Goal: Task Accomplishment & Management: Use online tool/utility

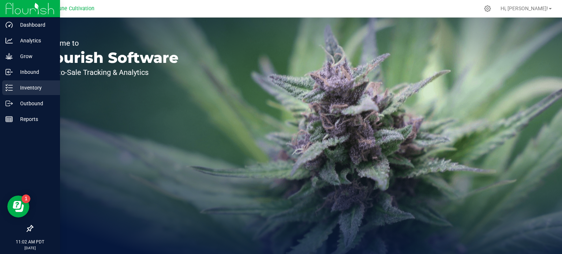
click at [27, 86] on p "Inventory" at bounding box center [35, 87] width 44 height 9
click at [18, 84] on p "Inventory" at bounding box center [35, 87] width 44 height 9
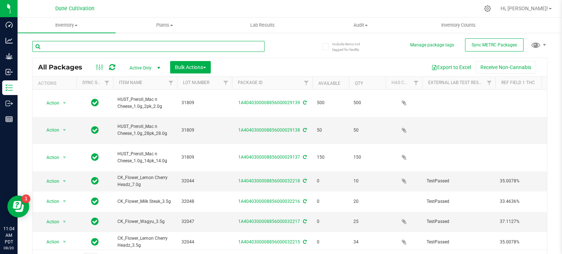
click at [72, 49] on input "text" at bounding box center [148, 46] width 232 height 11
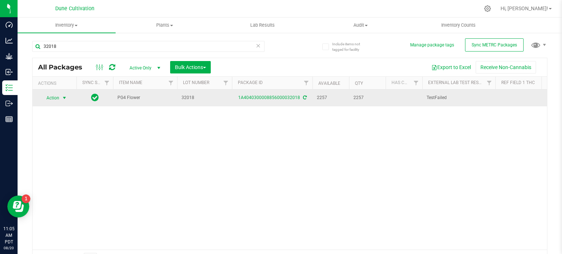
click at [57, 100] on span "Action" at bounding box center [50, 98] width 20 height 10
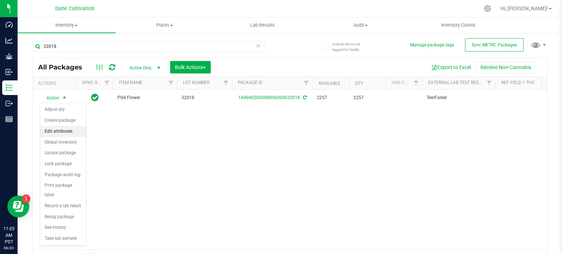
click at [60, 129] on li "Edit attributes" at bounding box center [63, 131] width 46 height 11
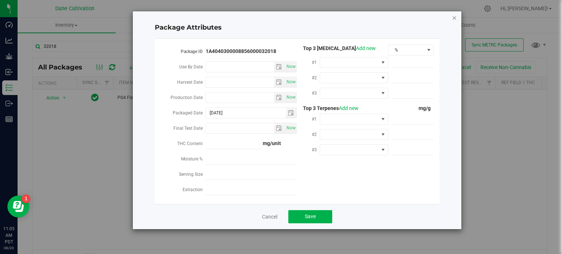
click at [455, 19] on icon "Close modal" at bounding box center [454, 17] width 5 height 9
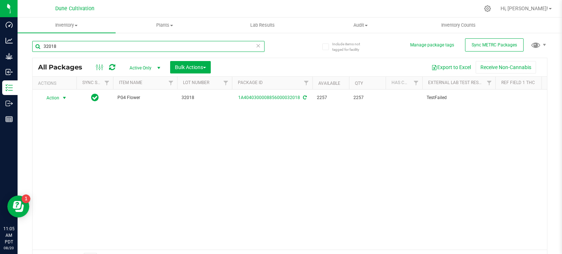
click at [71, 46] on input "32018" at bounding box center [148, 46] width 232 height 11
type input "32020"
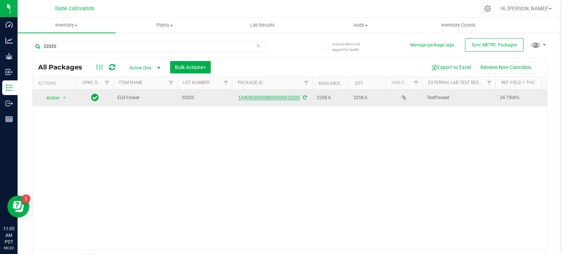
click at [255, 98] on link "1A4040300008856000032020" at bounding box center [269, 97] width 62 height 5
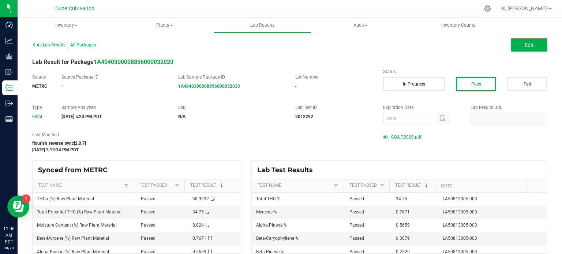
click at [394, 138] on span "COA 32020.pdf" at bounding box center [406, 137] width 30 height 11
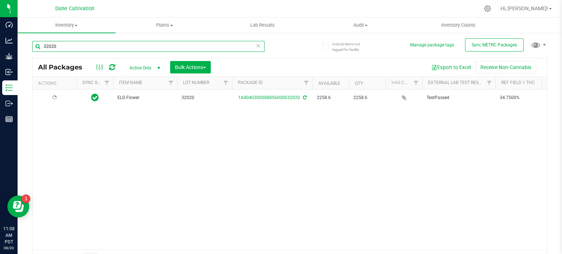
click at [62, 46] on input "32020" at bounding box center [148, 46] width 232 height 11
type input "32044"
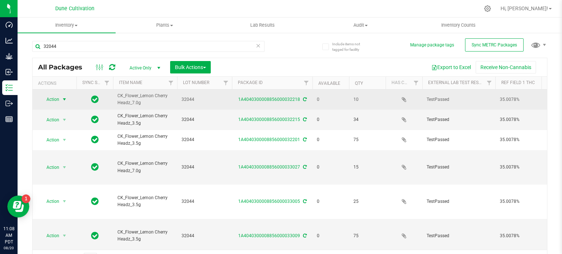
click at [54, 99] on span "Action" at bounding box center [50, 99] width 20 height 10
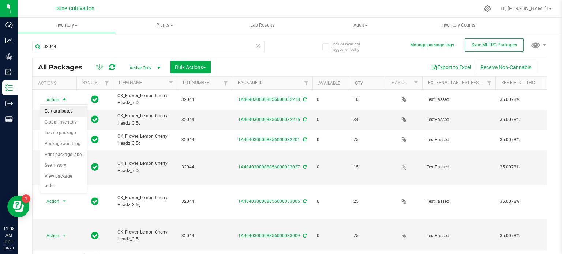
click at [60, 112] on li "Edit attributes" at bounding box center [63, 111] width 47 height 11
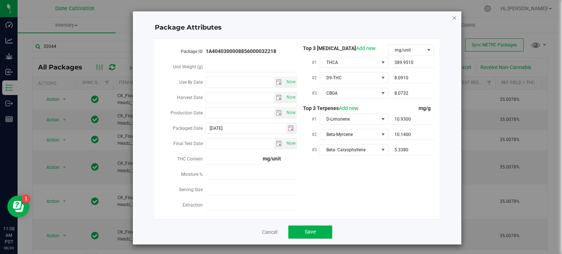
click at [453, 14] on icon "Close modal" at bounding box center [454, 17] width 5 height 9
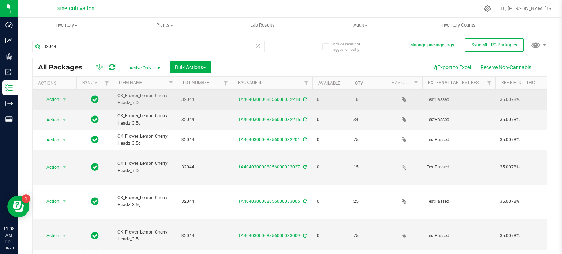
click at [266, 101] on link "1A4040300008856000032218" at bounding box center [269, 99] width 62 height 5
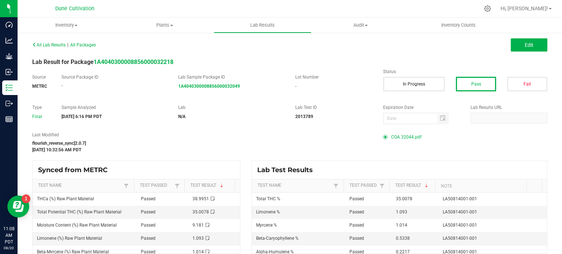
click at [403, 135] on span "COA 32044.pdf" at bounding box center [406, 137] width 30 height 11
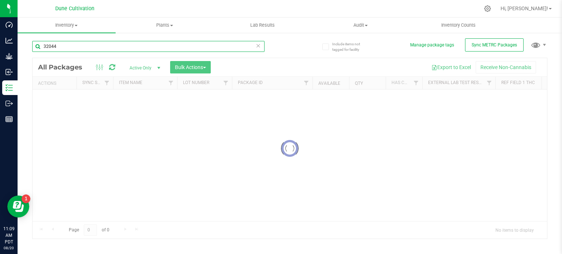
click at [66, 50] on input "32044" at bounding box center [148, 46] width 232 height 11
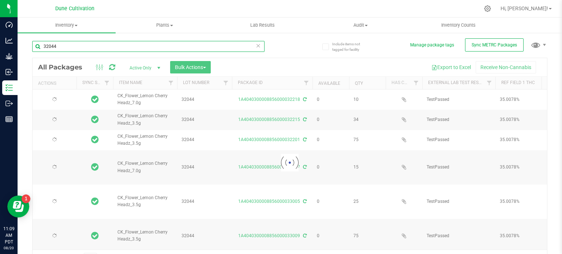
click at [66, 50] on input "32044" at bounding box center [148, 46] width 232 height 11
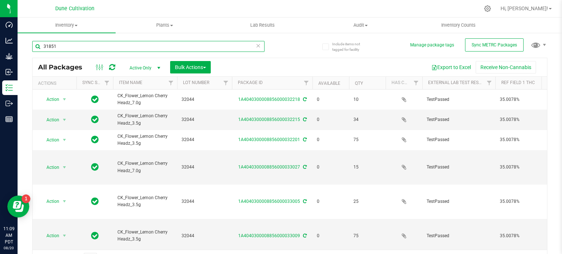
type input "31851"
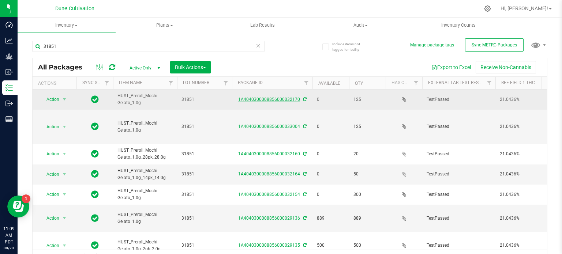
click at [258, 99] on link "1A4040300008856000032170" at bounding box center [269, 99] width 62 height 5
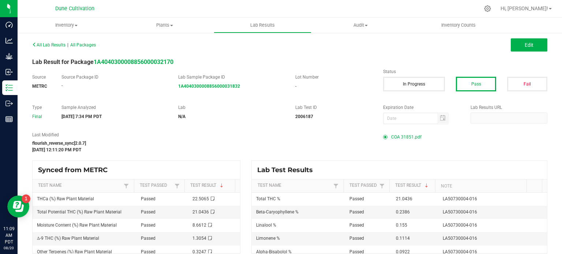
click at [400, 138] on span "COA 31851.pdf" at bounding box center [406, 137] width 30 height 11
click at [526, 49] on button "Edit" at bounding box center [529, 44] width 37 height 13
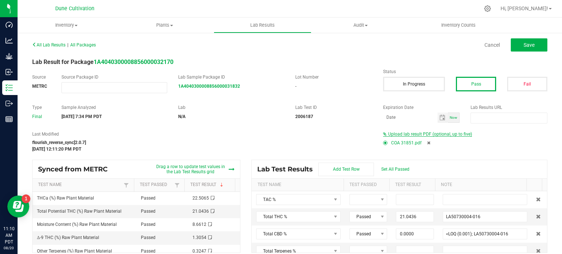
click at [414, 135] on span "Upload lab result PDF (optional, up to five)" at bounding box center [430, 134] width 84 height 5
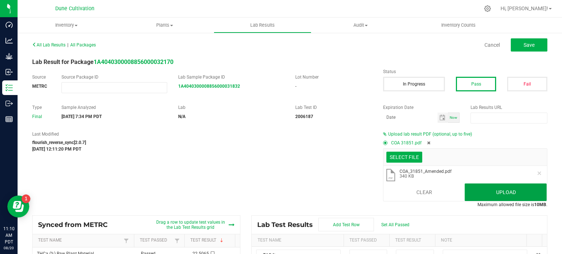
click at [492, 190] on button "Upload" at bounding box center [506, 193] width 82 height 18
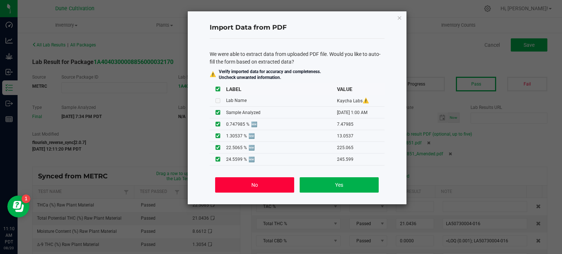
click at [260, 181] on button "No" at bounding box center [254, 185] width 79 height 15
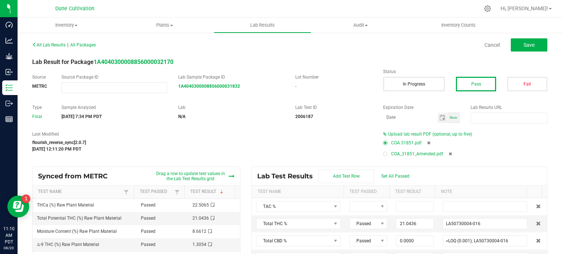
click at [384, 154] on div at bounding box center [385, 154] width 2 height 2
click at [427, 142] on icon at bounding box center [428, 143] width 3 height 4
type input "21.0436"
type input "LA50730004-016"
type input "0.0000"
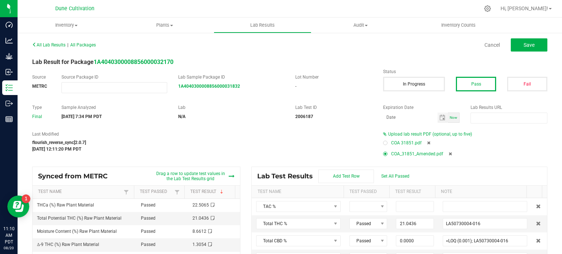
type input "<LOQ (0.001); LA50730004-016"
type input "0.0000"
type input "<LOQ (0.001); LA50730004-016"
type input "0.0922"
type input "LA50730004-016"
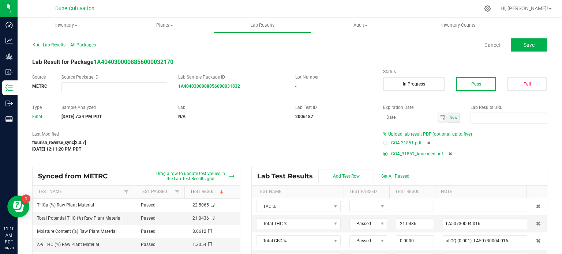
type input "0.0910"
type input "LA50730004-016"
type input "0.0362"
type input "LA50730004-016"
type input "0.0360"
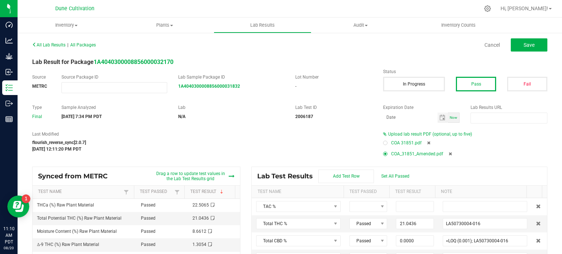
type input "LA50730004-016"
type input "0.2386"
type input "LA50730004-016"
type input "0.0439"
type input "LA50730004-016"
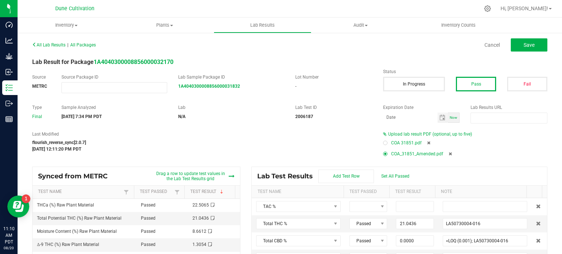
type input "0.1114"
type input "LA50730004-016"
type input "0.1550"
type input "LA50730004-016"
type input "0.0349"
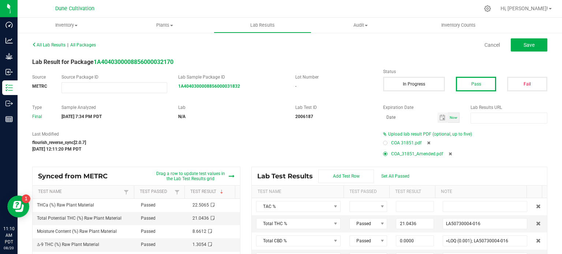
type input "LA50730004-016"
type input "0.0360"
type input "LA50730004-016"
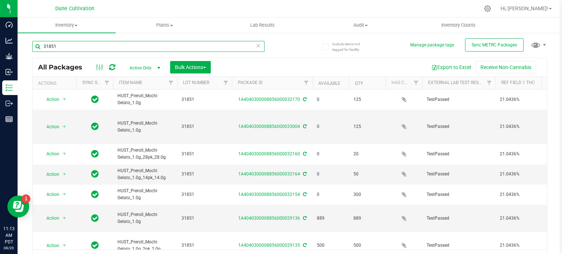
click at [95, 49] on input "31851" at bounding box center [148, 46] width 232 height 11
type input "31850"
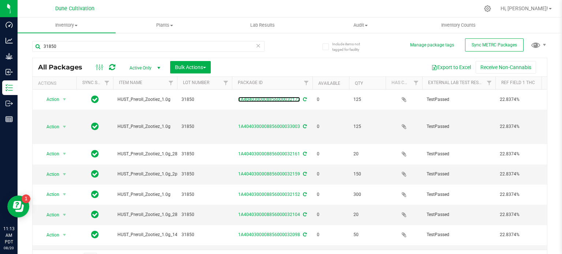
click at [253, 98] on link "1A4040300008856000032172" at bounding box center [269, 99] width 62 height 5
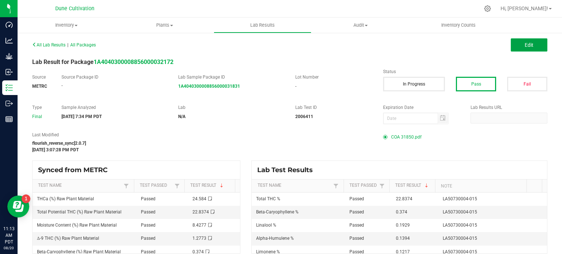
click at [519, 51] on button "Edit" at bounding box center [529, 44] width 37 height 13
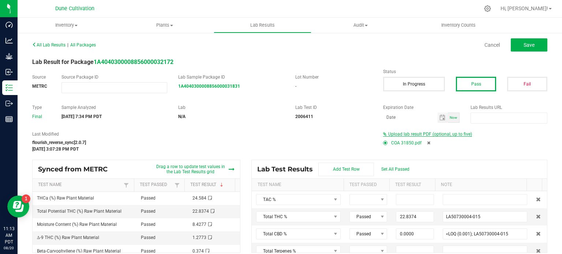
click at [420, 134] on span "Upload lab result PDF (optional, up to five)" at bounding box center [430, 134] width 84 height 5
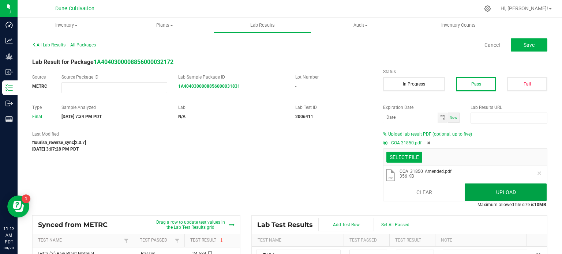
click at [482, 197] on button "Upload" at bounding box center [506, 193] width 82 height 18
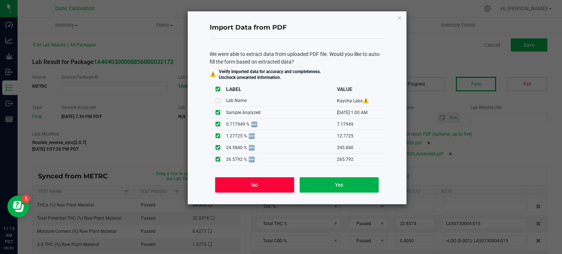
click at [252, 184] on button "No" at bounding box center [254, 185] width 79 height 15
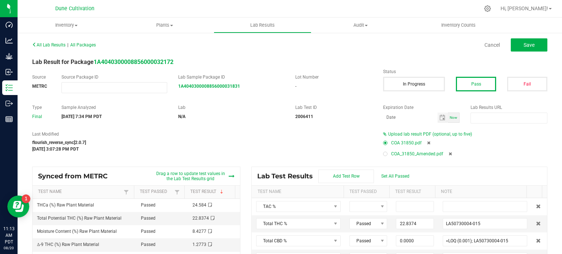
click at [384, 153] on div at bounding box center [385, 154] width 2 height 2
click at [427, 142] on icon at bounding box center [428, 143] width 3 height 4
type input "22.8374"
type input "LA50730004-015"
type input "0.0000"
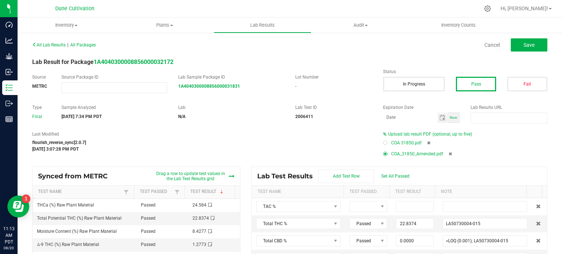
type input "<LOQ (0.001); LA50730004-015"
type input "0.0000"
type input "<LOQ (0.001); LA50730004-015"
type input "0.0830"
type input "LA50730004-015"
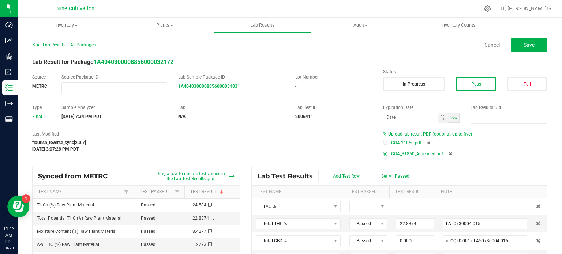
type input "0.1394"
type input "LA50730004-015"
type input "0.0408"
type input "LA50730004-015"
type input "0.0304"
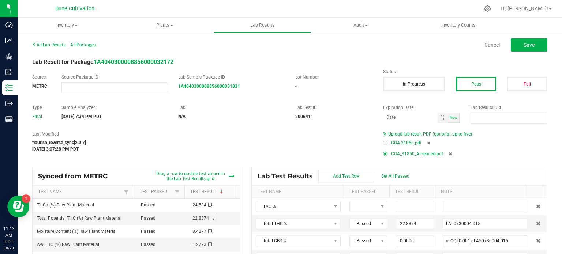
type input "LA50730004-015"
type input "0.3740"
type input "LA50730004-015"
type input "0.0466"
type input "LA50730004-015"
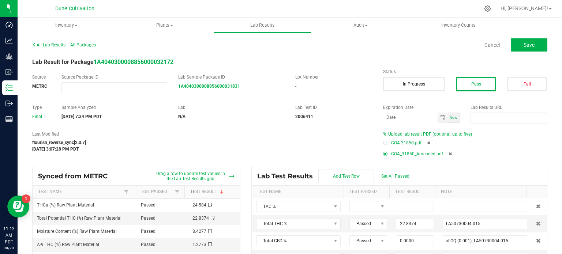
type input "0.1217"
type input "LA50730004-015"
type input "0.1929"
type input "LA50730004-015"
type input "0.0353"
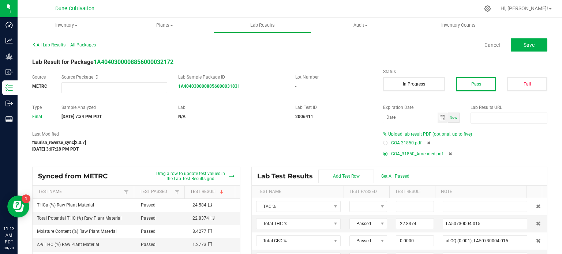
type input "LA50730004-015"
type input "0.0304"
type input "LA50730004-015"
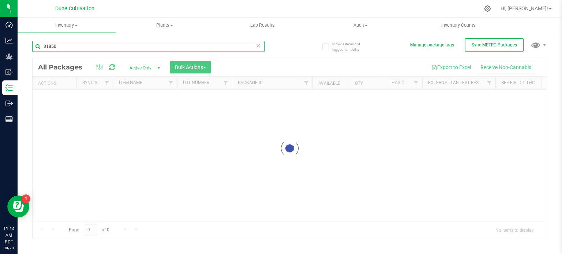
click at [90, 44] on input "31850" at bounding box center [148, 46] width 232 height 11
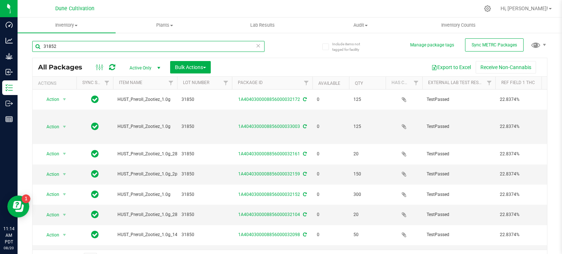
type input "31852"
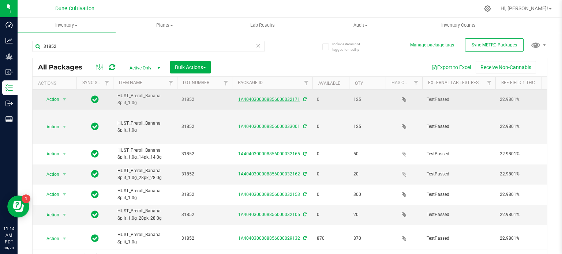
click at [284, 98] on link "1A4040300008856000032171" at bounding box center [269, 99] width 62 height 5
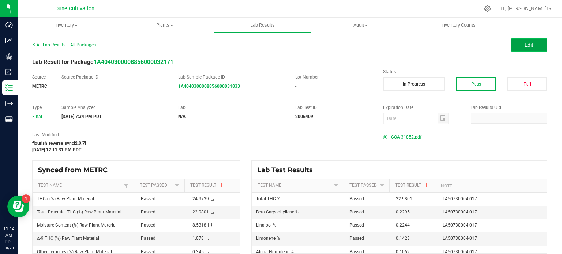
click at [513, 44] on button "Edit" at bounding box center [529, 44] width 37 height 13
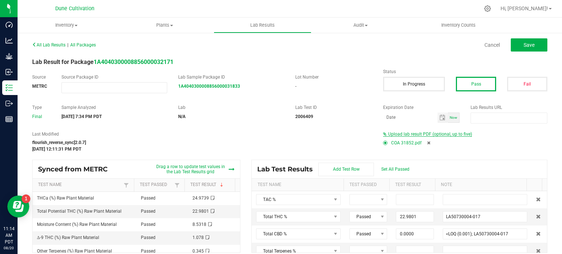
click at [409, 134] on span "Upload lab result PDF (optional, up to five)" at bounding box center [430, 134] width 84 height 5
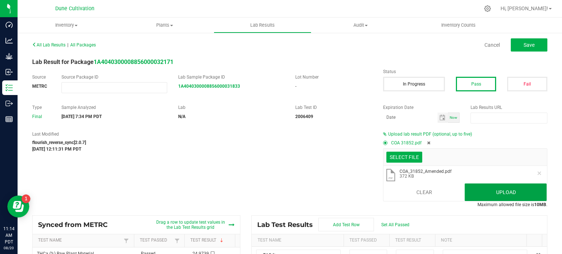
click at [484, 200] on button "Upload" at bounding box center [506, 193] width 82 height 18
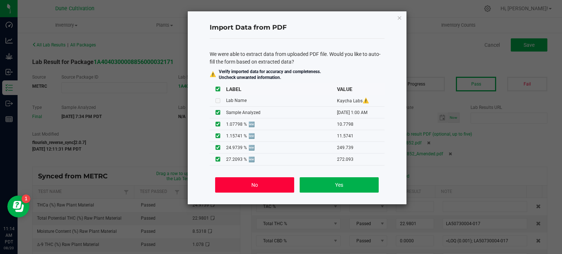
click at [272, 180] on button "No" at bounding box center [254, 185] width 79 height 15
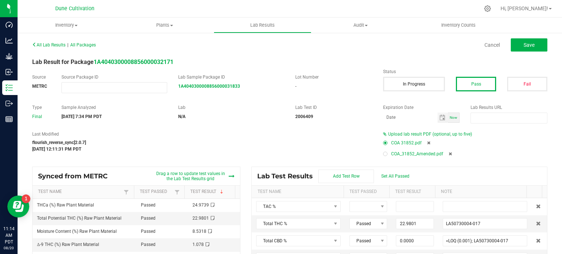
click at [384, 154] on div at bounding box center [385, 154] width 2 height 2
click at [427, 144] on icon at bounding box center [428, 143] width 3 height 4
type input "22.9801"
type input "LA50730004-017"
type input "0.0000"
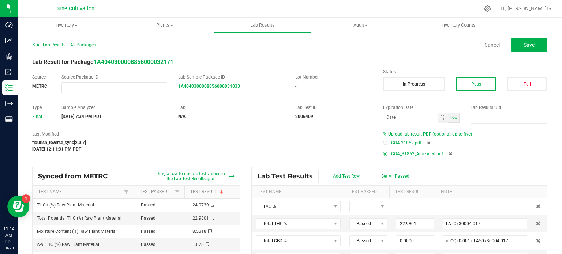
type input "<LOQ (0.001); LA50730004-017"
type input "0.0000"
type input "<LOQ (0.001); LA50730004-017"
type input "0.0575"
type input "LA50730004-017"
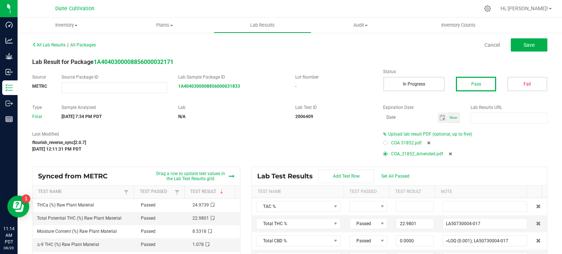
type input "0.1062"
type input "LA50730004-017"
type input "0.0440"
type input "LA50730004-017"
type input "0.0307"
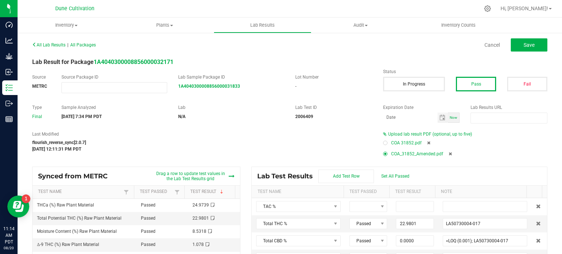
type input "LA50730004-017"
type input "0.2295"
type input "LA50730004-017"
type input "0.0539"
type input "LA50730004-017"
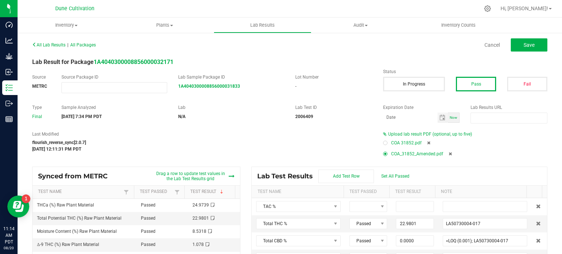
type input "0.1423"
type input "LA50730004-017"
type input "0.2244"
type input "LA50730004-017"
type input "0.0286"
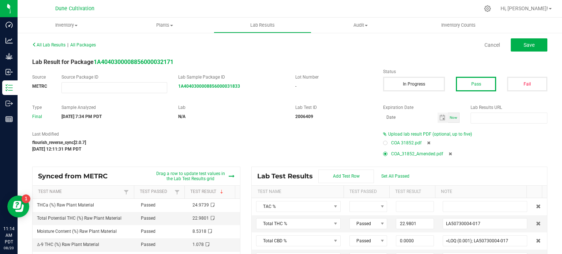
type input "LA50730004-017"
type input "0.0307"
type input "LA50730004-017"
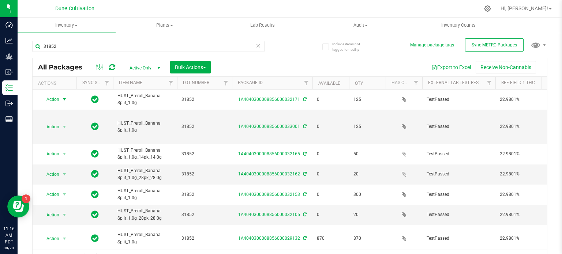
click at [58, 101] on span "Action" at bounding box center [50, 99] width 20 height 10
click at [64, 110] on li "Edit attributes" at bounding box center [63, 111] width 47 height 11
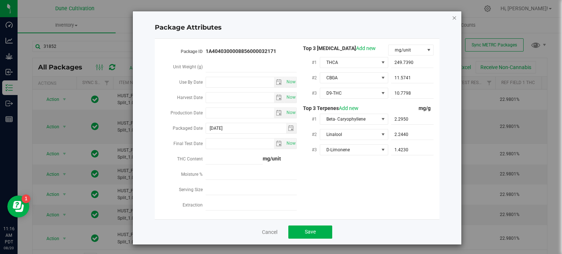
click at [452, 17] on icon "Close modal" at bounding box center [454, 17] width 5 height 9
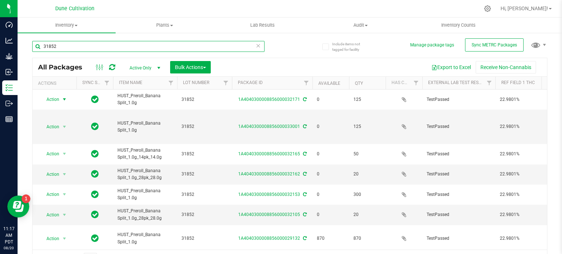
click at [65, 48] on input "31852" at bounding box center [148, 46] width 232 height 11
type input "32048"
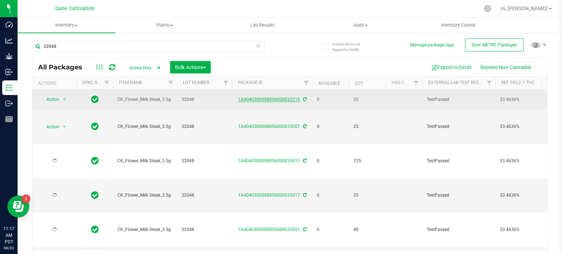
click at [262, 100] on link "1A4040300008856000032216" at bounding box center [269, 99] width 62 height 5
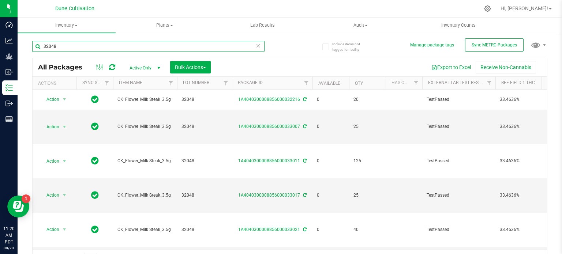
click at [59, 50] on input "32048" at bounding box center [148, 46] width 232 height 11
type input "31239"
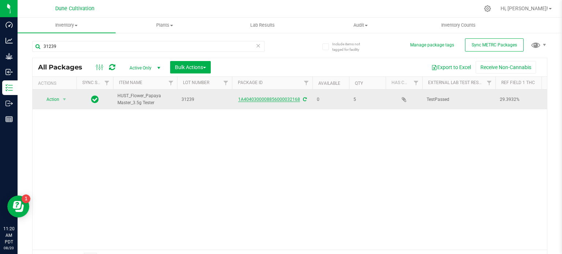
click at [276, 98] on link "1A4040300008856000032168" at bounding box center [269, 99] width 62 height 5
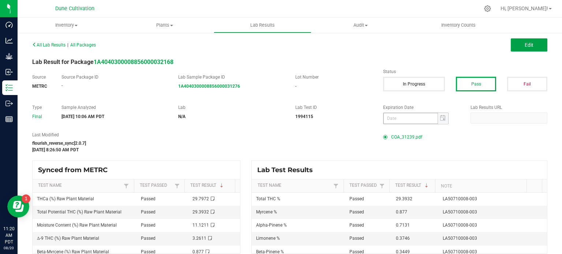
click at [525, 44] on span "Edit" at bounding box center [529, 45] width 9 height 6
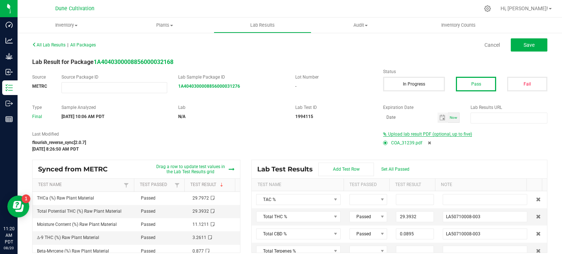
click at [407, 134] on span "Upload lab result PDF (optional, up to five)" at bounding box center [430, 134] width 84 height 5
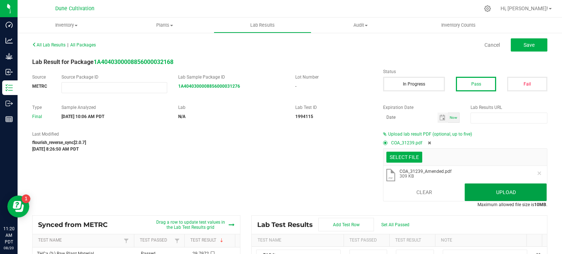
click at [486, 200] on button "Upload" at bounding box center [506, 193] width 82 height 18
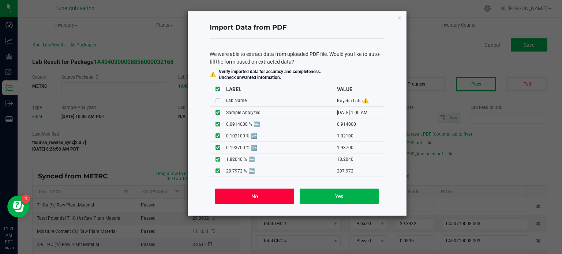
click at [271, 193] on button "No" at bounding box center [254, 196] width 79 height 15
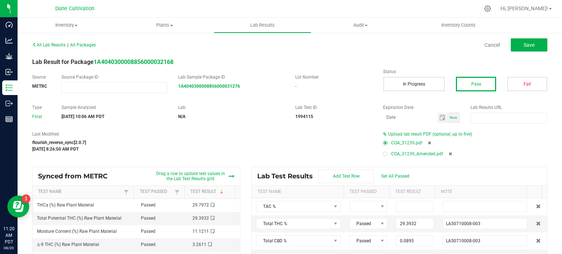
click at [384, 154] on div at bounding box center [385, 154] width 2 height 2
click at [428, 141] on icon at bounding box center [429, 143] width 3 height 4
type input "29.3932"
type input "LA50710008-003"
type input "0.0895"
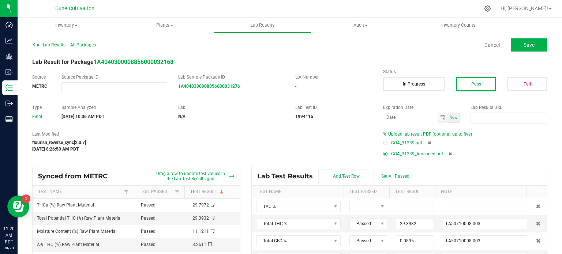
type input "0.0000"
type input "<LOQ (0.001); LA50710008-003"
type input "0.0000"
type input "<LOQ (0.001); LA50710008-003"
type input "0.0437"
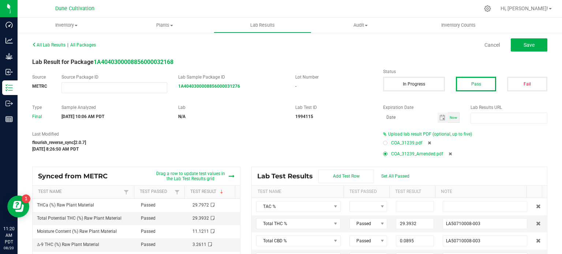
type input "LA50710008-003"
type input "0.0922"
type input "LA50710008-003"
type input "0.7131"
type input "LA50710008-003"
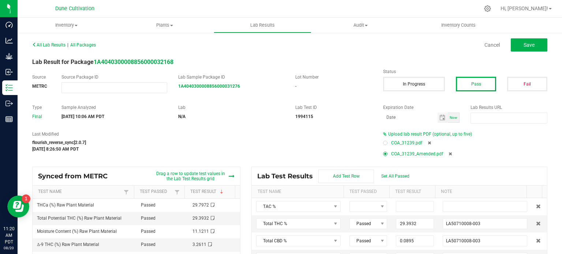
type input "0.0000"
type input "<LOQ (0.02); LA50710008-003"
type input "0.2996"
type input "LA50710008-003"
type input "0.3449"
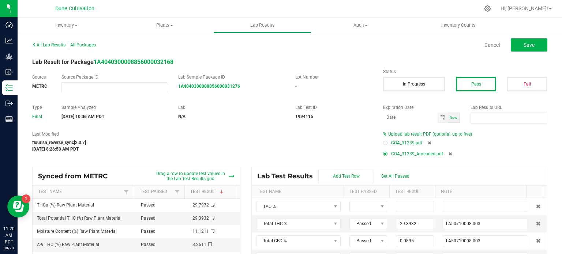
type input "LA50710008-003"
type input "0.3746"
type input "LA50710008-003"
type input "0.2180"
type input "LA50710008-003"
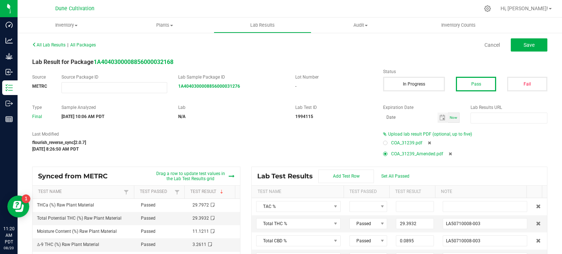
type input "0.8770"
type input "LA50710008-003"
type input "0.0000"
type input "<LOQ (0.02); LA50710008-003"
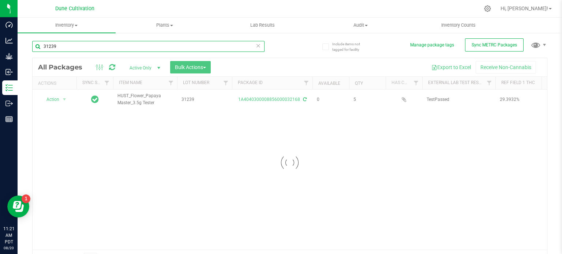
click at [83, 46] on input "31239" at bounding box center [148, 46] width 232 height 11
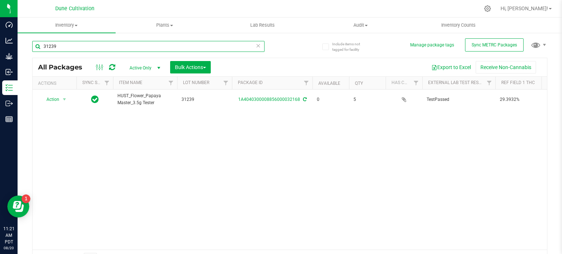
click at [83, 46] on input "31239" at bounding box center [148, 46] width 232 height 11
type input "31916"
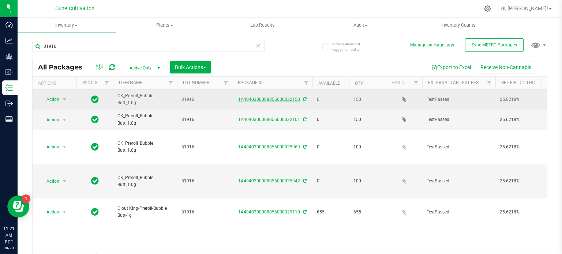
click at [286, 97] on link "1A4040300008856000032150" at bounding box center [269, 99] width 62 height 5
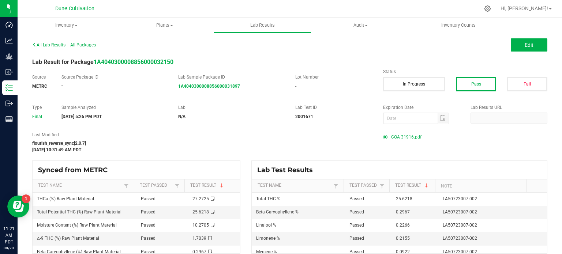
click at [531, 35] on div "All Lab Results | All Packages Edit Lab Result for Package 1A404030000885600003…" at bounding box center [290, 146] width 545 height 229
click at [530, 39] on button "Edit" at bounding box center [529, 44] width 37 height 13
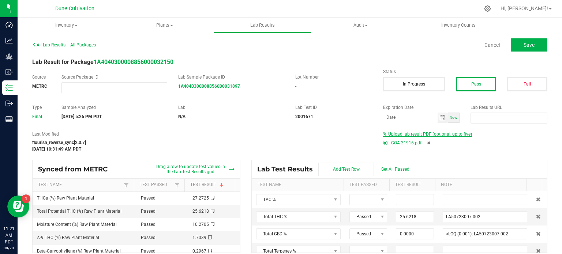
click at [395, 133] on span "Upload lab result PDF (optional, up to five)" at bounding box center [430, 134] width 84 height 5
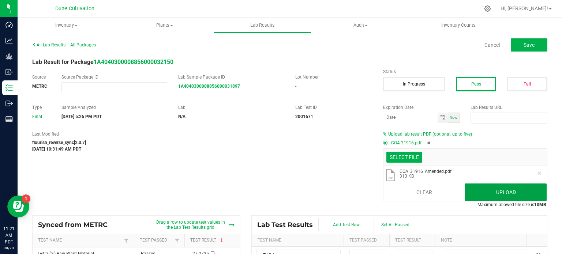
click at [493, 195] on button "Upload" at bounding box center [506, 193] width 82 height 18
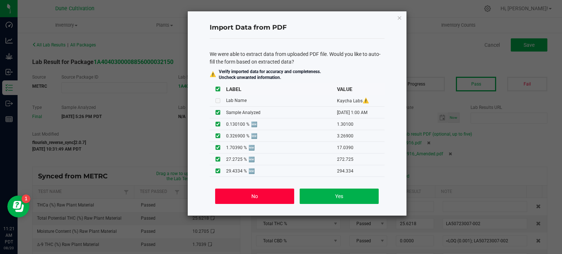
click at [263, 194] on button "No" at bounding box center [254, 196] width 79 height 15
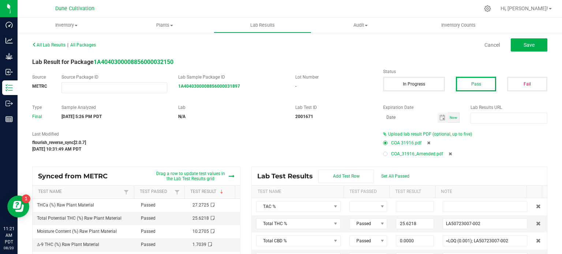
click at [384, 153] on div at bounding box center [385, 154] width 2 height 2
click at [427, 142] on icon at bounding box center [428, 143] width 3 height 4
type input "25.6218"
type input "LA50723007-002"
type input "0.0000"
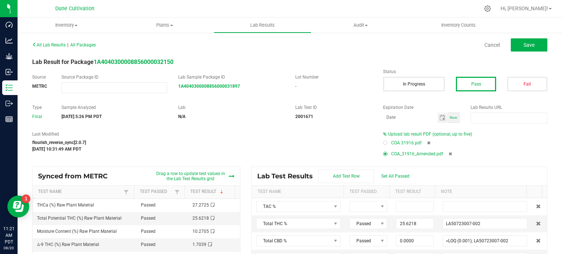
type input "<LOQ (0.001); LA50723007-002"
type input "0.0000"
type input "<LOQ (0.001); LA50723007-002"
type input "0.0000"
type input "<LOQ (0.02); LA50723007-002"
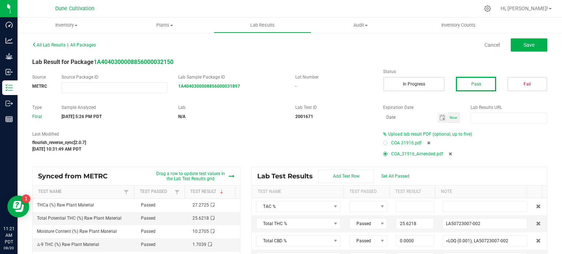
type input "0.0842"
type input "LA50723007-002"
type input "0.0000"
type input "<LOQ (0.02); LA50723007-002"
type input "0.0000"
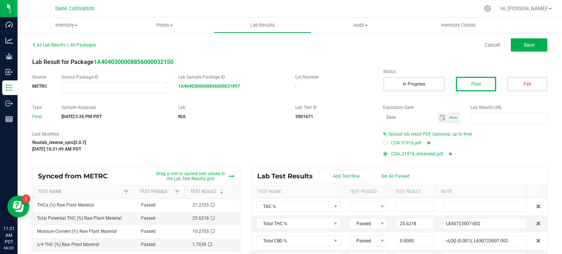
type input "<LOQ (0.02); LA50723007-002"
type input "0.2967"
type input "LA50723007-002"
type input "0.0430"
type input "LA50723007-002"
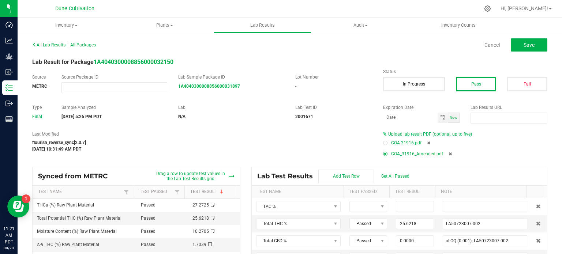
type input "0.2155"
type input "LA50723007-002"
type input "0.2266"
type input "LA50723007-002"
type input "0.0922"
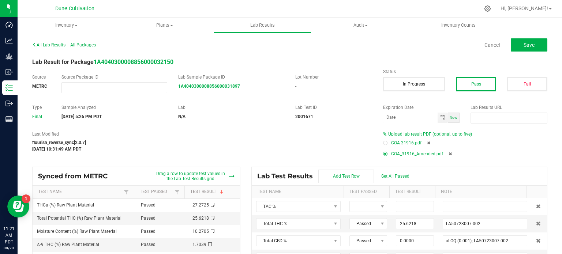
type input "LA50723007-002"
type input "0.0000"
type input "<LOQ (0.02); LA50723007-002"
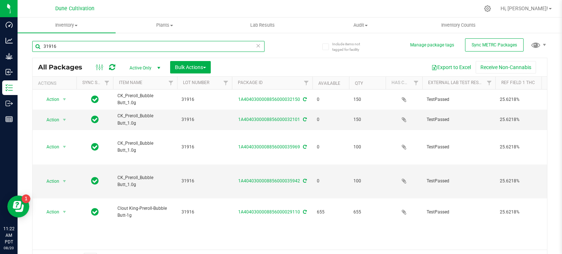
click at [116, 46] on input "31916" at bounding box center [148, 46] width 232 height 11
type input "31846"
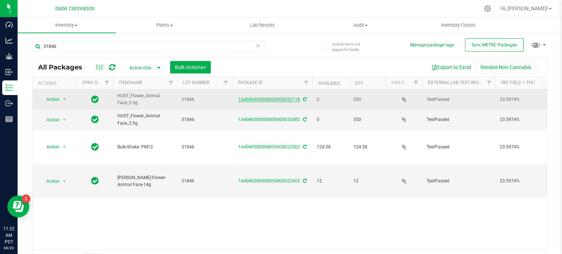
click at [275, 97] on link "1A4040300008856000032118" at bounding box center [269, 99] width 62 height 5
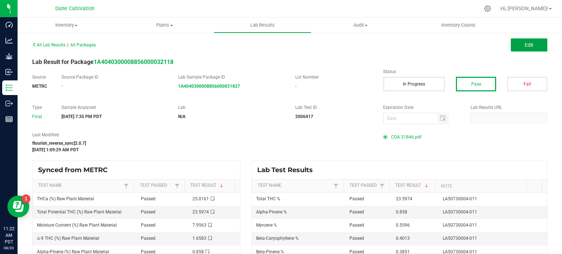
click at [517, 44] on button "Edit" at bounding box center [529, 44] width 37 height 13
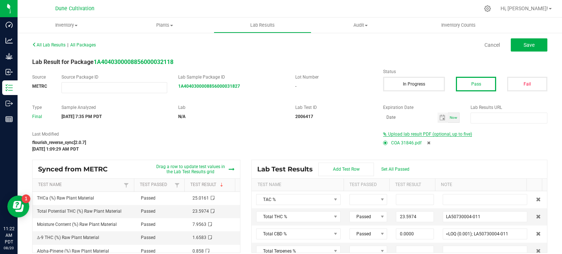
click at [424, 133] on span "Upload lab result PDF (optional, up to five)" at bounding box center [430, 134] width 84 height 5
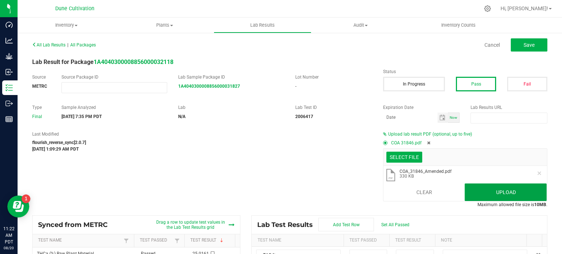
click at [487, 186] on button "Upload" at bounding box center [506, 193] width 82 height 18
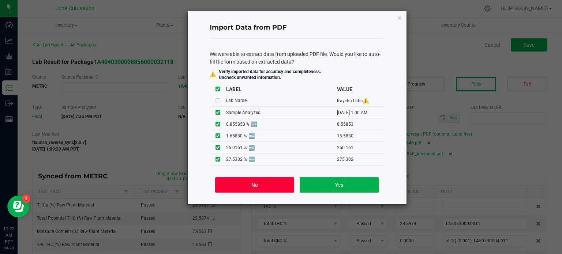
click at [236, 187] on button "No" at bounding box center [254, 185] width 79 height 15
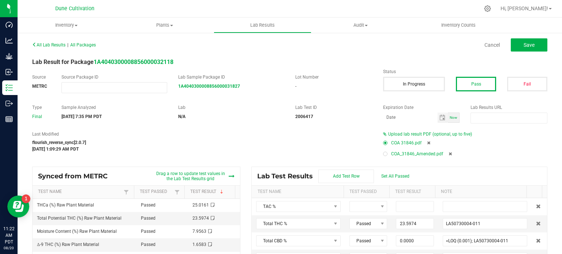
click at [384, 154] on div at bounding box center [385, 154] width 2 height 2
click at [427, 142] on icon at bounding box center [428, 143] width 3 height 4
type input "23.5974"
type input "LA50730004-011"
type input "0.0000"
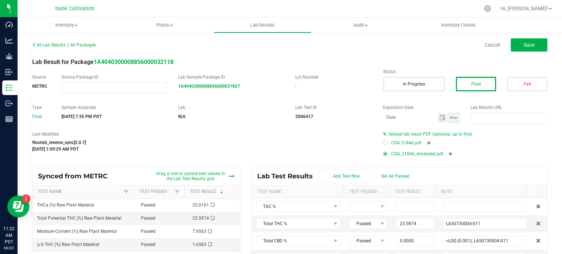
type input "<LOQ (0.001); LA50730004-011"
type input "0.0000"
type input "<LOQ (0.001); LA50730004-011"
type input "0.0705"
type input "LA50730004-011"
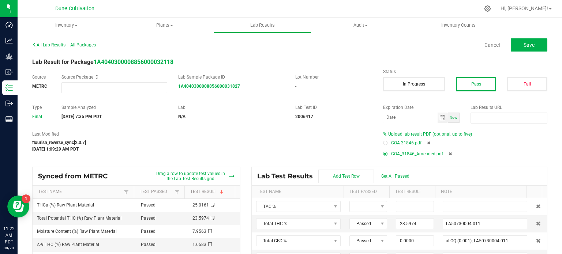
type input "0.1381"
type input "LA50730004-011"
type input "0.8580"
type input "LA50730004-011"
type input "0.0347"
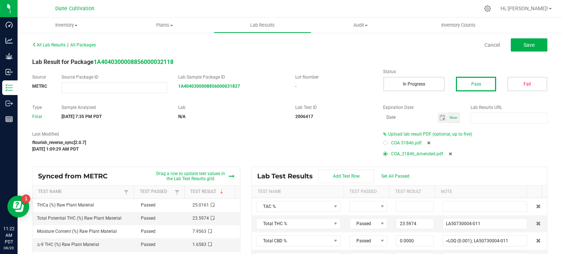
type input "LA50730004-011"
type input "0.4013"
type input "LA50730004-011"
type input "0.3851"
type input "LA50730004-011"
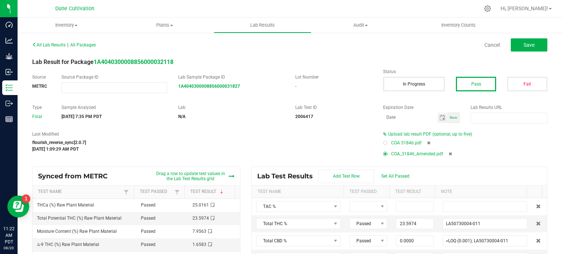
type input "0.2864"
type input "LA50730004-011"
type input "0.1632"
type input "LA50730004-011"
type input "0.5596"
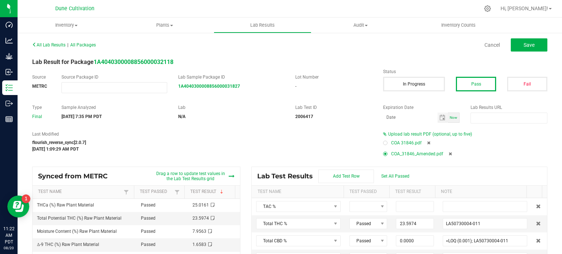
type input "LA50730004-011"
type input "0.0347"
type input "LA50730004-011"
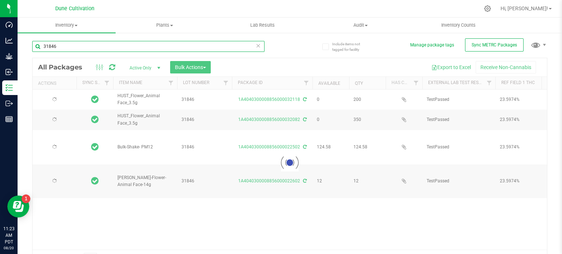
click at [64, 48] on input "31846" at bounding box center [148, 46] width 232 height 11
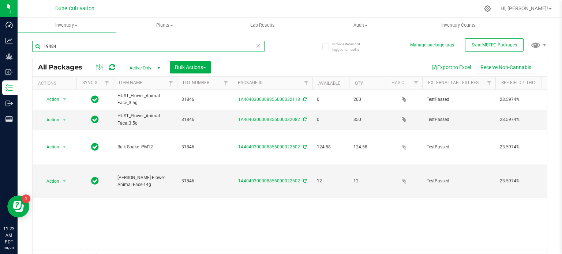
type input "19484"
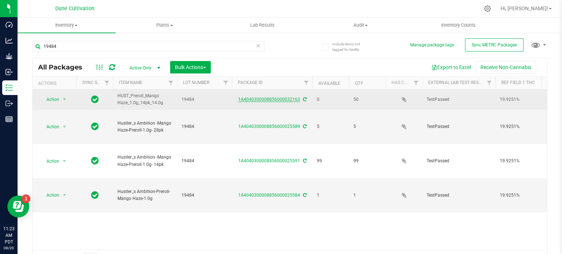
click at [250, 101] on link "1A4040300008856000032163" at bounding box center [269, 99] width 62 height 5
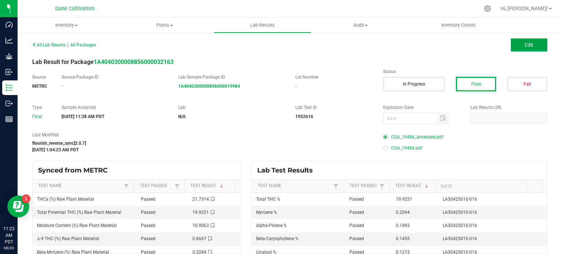
click at [525, 46] on span "Edit" at bounding box center [529, 45] width 9 height 6
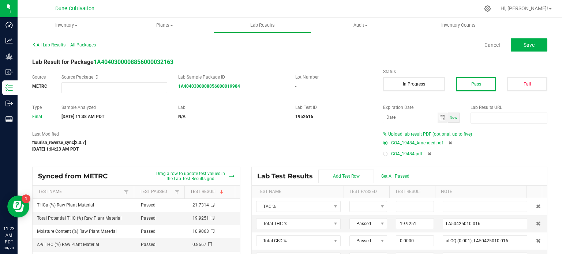
click at [449, 143] on icon at bounding box center [450, 143] width 3 height 4
type input "19.9251"
type input "LA50425010-016"
type input "0.0000"
type input "<LOQ (0.001); LA50425010-016"
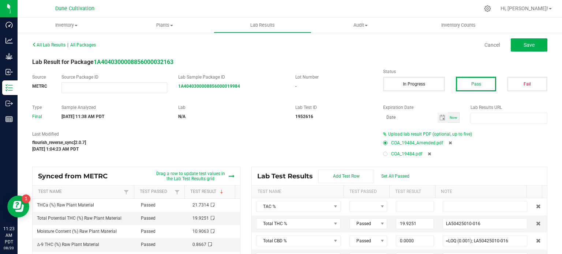
type input "0.0000"
type input "<LOQ (0.001); LA50425010-016"
type input "0.0431"
type input "LA50425010-016"
type input "0.0601"
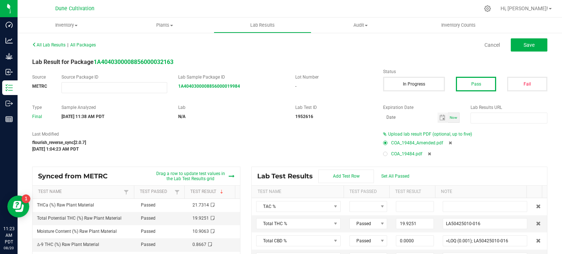
type input "LA50425010-016"
type input "0.1493"
type input "LA50425010-016"
type input "0.0295"
type input "LA50425010-016"
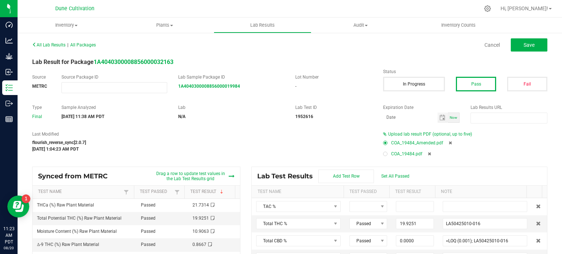
type input "0.1455"
type input "LA50425010-016"
type input "0.1005"
type input "LA50425010-016"
type input "0.1022"
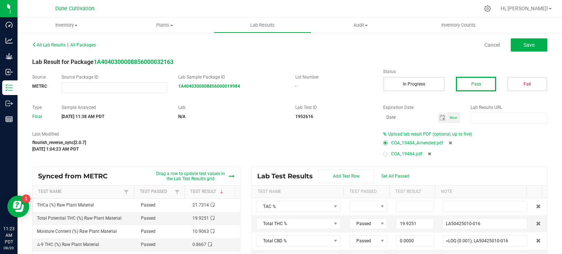
type input "LA50425010-016"
type input "0.1215"
type input "LA50425010-016"
type input "0.2094"
type input "LA50425010-016"
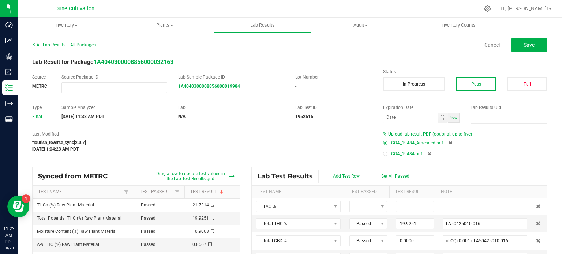
type input "0.0295"
type input "LA50425010-016"
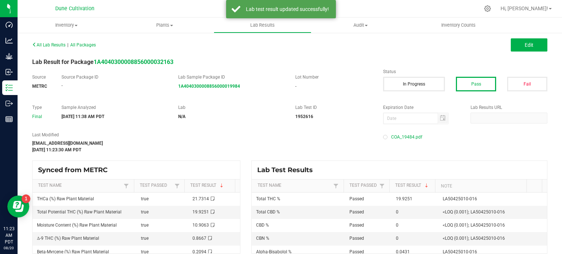
click at [526, 35] on div "All Lab Results | All Packages Edit Lab Result for Package 1A404030000885600003…" at bounding box center [290, 146] width 545 height 229
click at [526, 44] on span "Edit" at bounding box center [529, 45] width 9 height 6
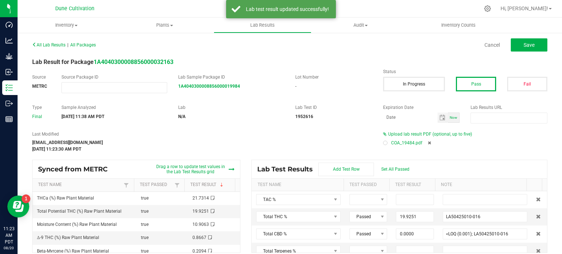
click at [428, 143] on icon at bounding box center [429, 143] width 3 height 4
type input "19.9251"
type input "LA50425010-016"
type input "0.0000"
type input "<LOQ (0.001); LA50425010-016"
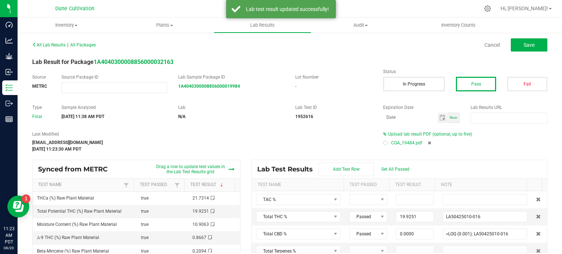
type input "0.0000"
type input "<LOQ (0.001); LA50425010-016"
type input "0.0431"
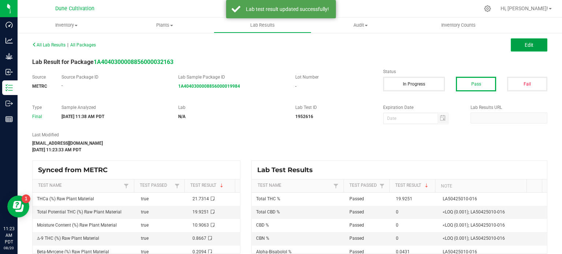
click at [518, 45] on button "Edit" at bounding box center [529, 44] width 37 height 13
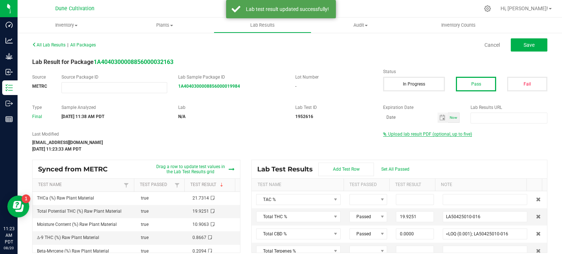
click at [419, 137] on span "Upload lab result PDF (optional, up to five)" at bounding box center [427, 134] width 89 height 5
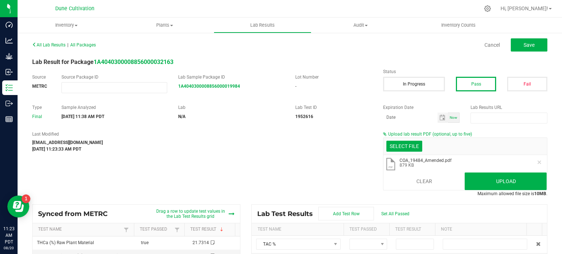
click at [501, 190] on div "Select file Drop files here to upload .pdf COA_19484_Amended.pdf 879 KB Clear U…" at bounding box center [465, 164] width 164 height 53
click at [501, 185] on button "Upload" at bounding box center [506, 182] width 82 height 18
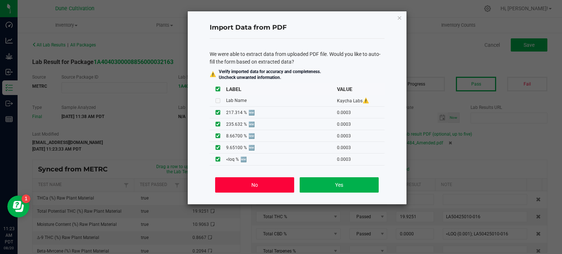
click at [259, 190] on button "No" at bounding box center [254, 185] width 79 height 15
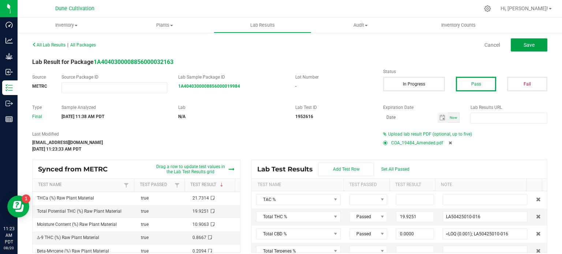
click at [514, 48] on button "Save" at bounding box center [529, 44] width 37 height 13
